Goal: Task Accomplishment & Management: Manage account settings

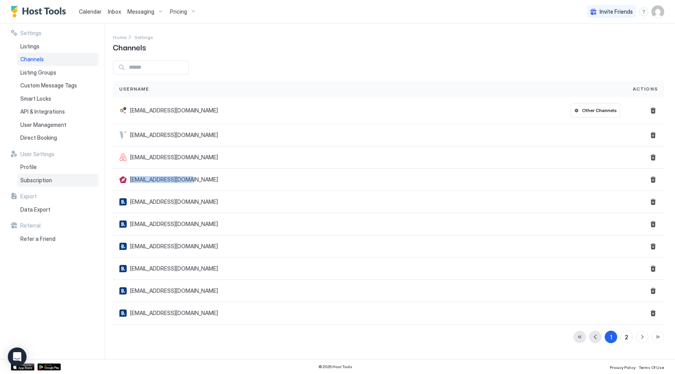
click at [36, 181] on span "Subscription" at bounding box center [36, 180] width 32 height 7
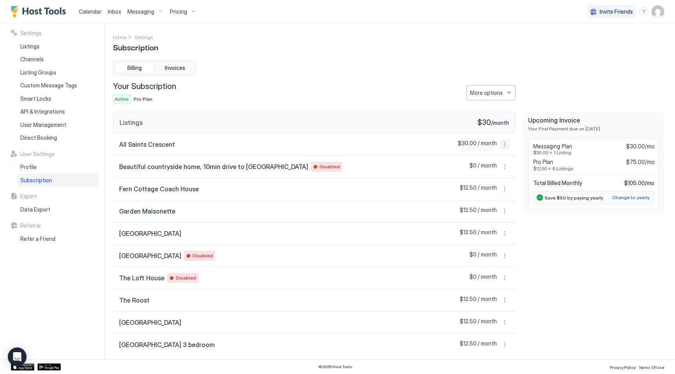
click at [506, 147] on button "More options" at bounding box center [504, 144] width 9 height 9
click at [488, 181] on span "Listing Settings" at bounding box center [491, 181] width 35 height 6
click at [507, 190] on button "More options" at bounding box center [504, 188] width 9 height 9
click at [549, 236] on div at bounding box center [337, 187] width 675 height 374
click at [495, 92] on div "More options" at bounding box center [486, 93] width 33 height 8
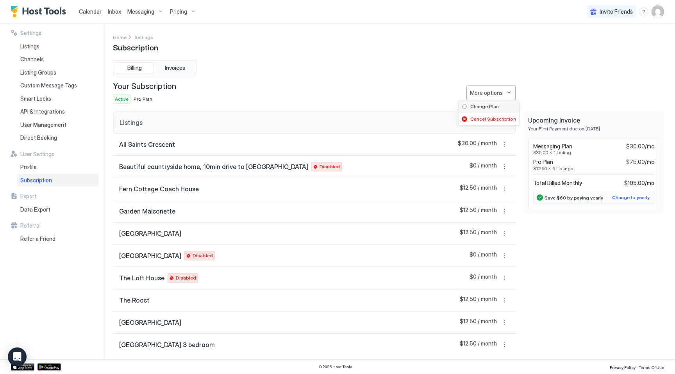
click at [488, 104] on span "Change Plan" at bounding box center [484, 106] width 29 height 6
click at [492, 97] on button "More options" at bounding box center [490, 92] width 49 height 15
click at [485, 110] on div "Change Plan" at bounding box center [488, 106] width 61 height 12
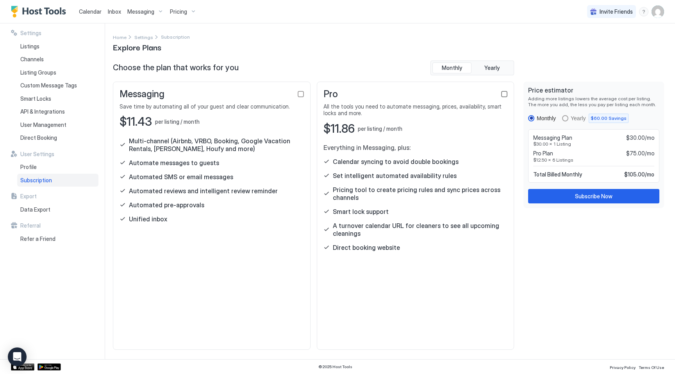
click at [506, 94] on div "checkbox" at bounding box center [504, 94] width 6 height 6
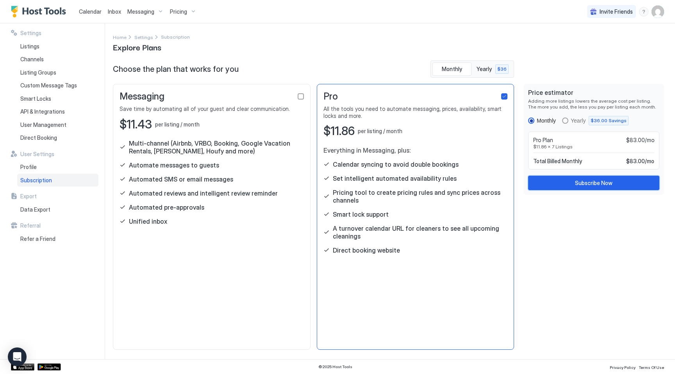
click at [567, 186] on button "Subscribe Now" at bounding box center [593, 183] width 131 height 14
